Goal: Find specific fact: Find specific fact

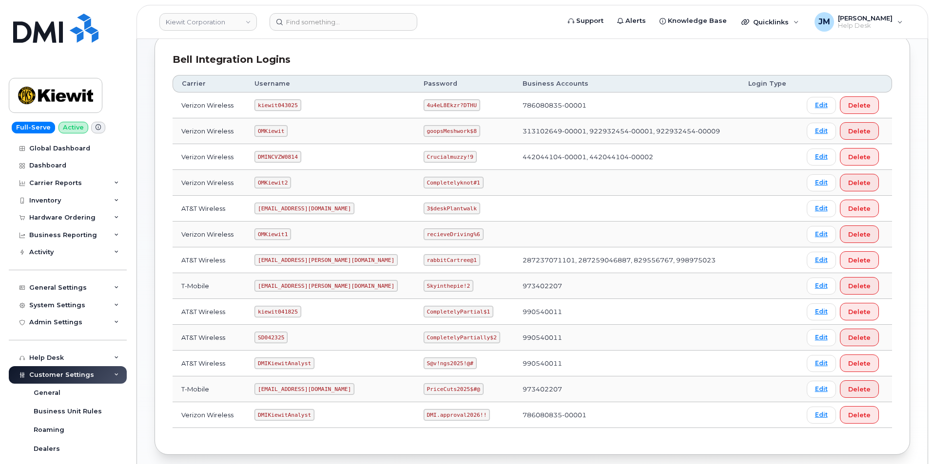
scroll to position [146, 0]
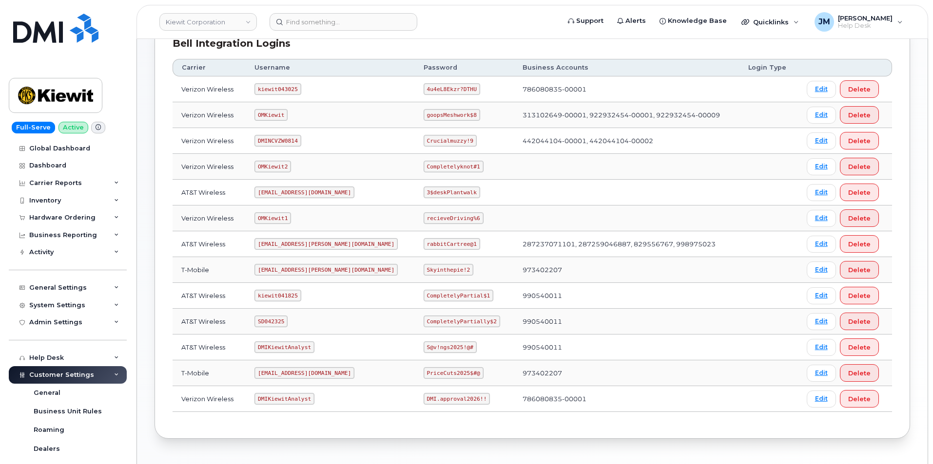
click at [423, 245] on code "rabbitCartree@1" at bounding box center [451, 244] width 57 height 12
copy code "rabbitCartree@1"
drag, startPoint x: 322, startPoint y: 245, endPoint x: 281, endPoint y: 248, distance: 41.0
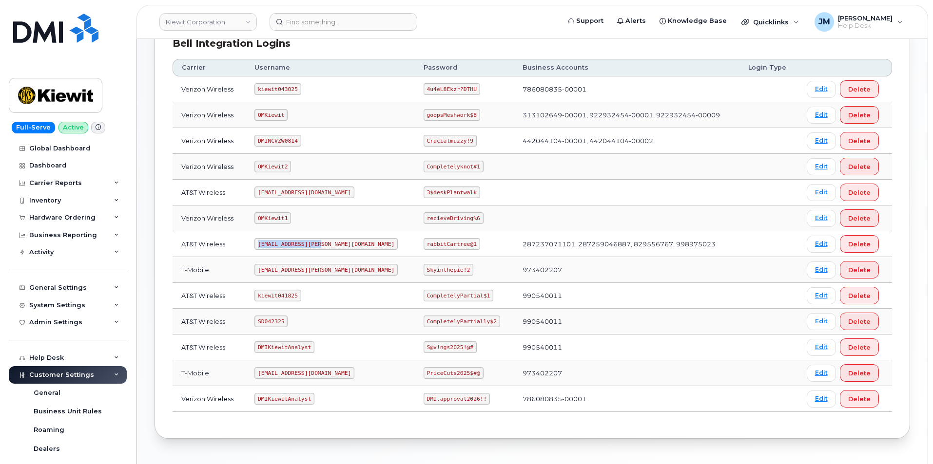
click at [255, 245] on td "ms-kiewit@dminc.com" at bounding box center [330, 244] width 169 height 26
copy code "ms-kiewit@dminc.com"
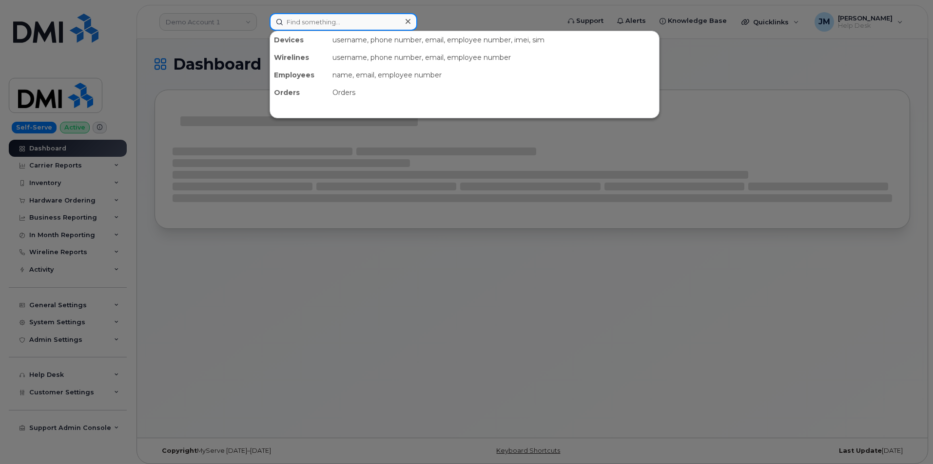
click at [343, 19] on input at bounding box center [343, 22] width 148 height 18
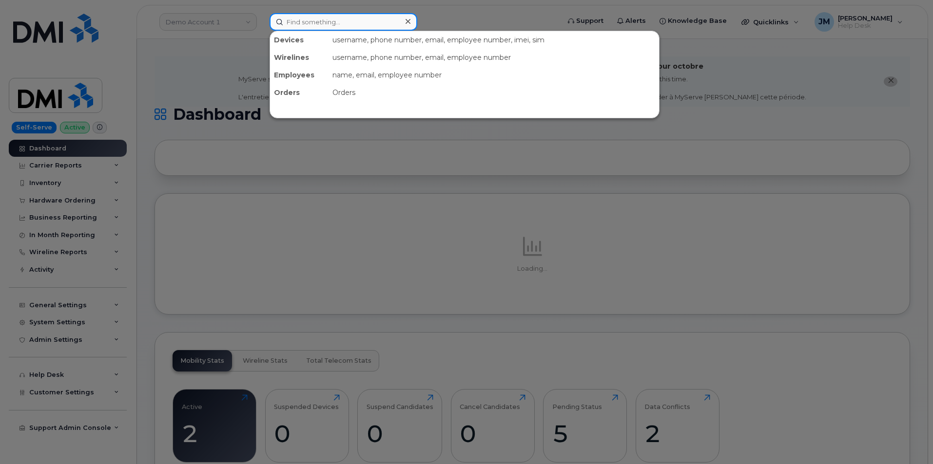
paste input "5713085613"
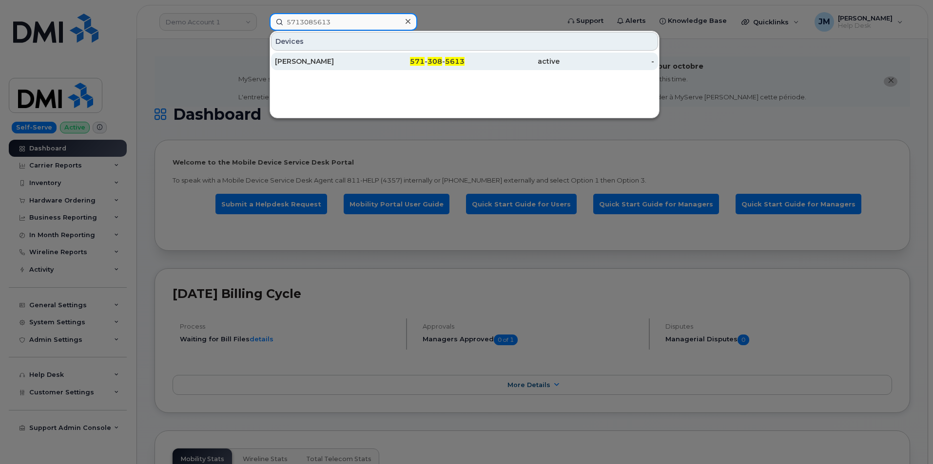
type input "5713085613"
click at [305, 60] on div "[PERSON_NAME]" at bounding box center [322, 62] width 95 height 10
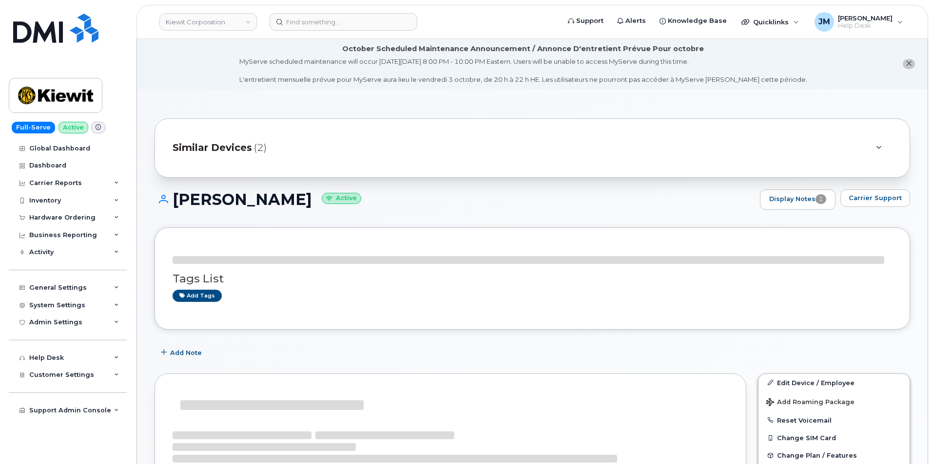
drag, startPoint x: 307, startPoint y: 66, endPoint x: 271, endPoint y: 68, distance: 36.6
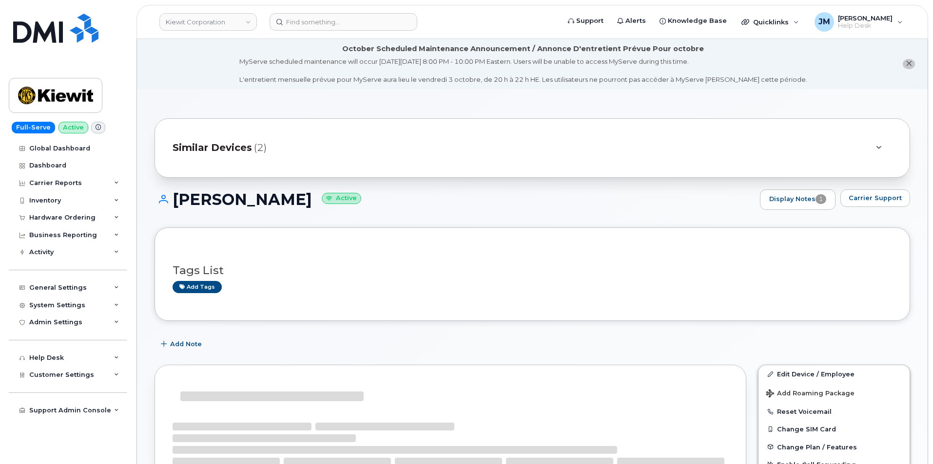
click at [286, 206] on h1 "PAUL ASAFAYLO Active" at bounding box center [454, 199] width 600 height 17
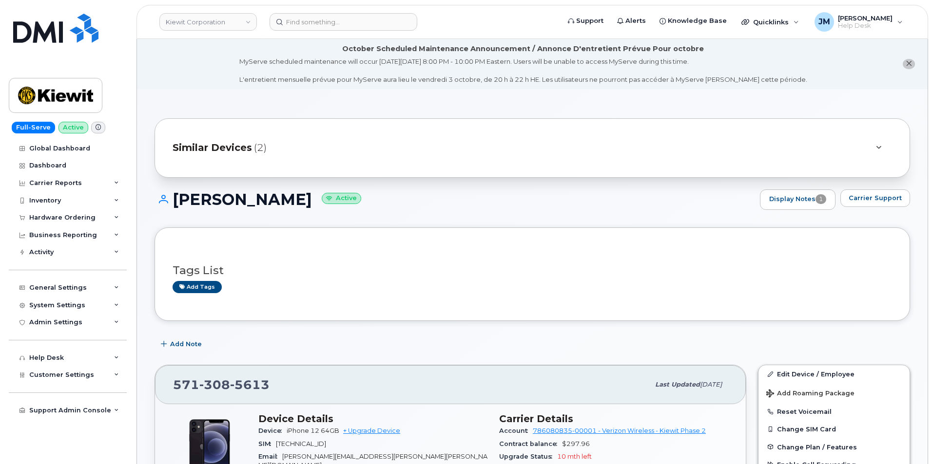
drag, startPoint x: 308, startPoint y: 198, endPoint x: 175, endPoint y: 195, distance: 133.1
click at [175, 195] on h1 "PAUL ASAFAYLO Active" at bounding box center [454, 199] width 600 height 17
copy h1 "[PERSON_NAME]"
